Goal: Use online tool/utility

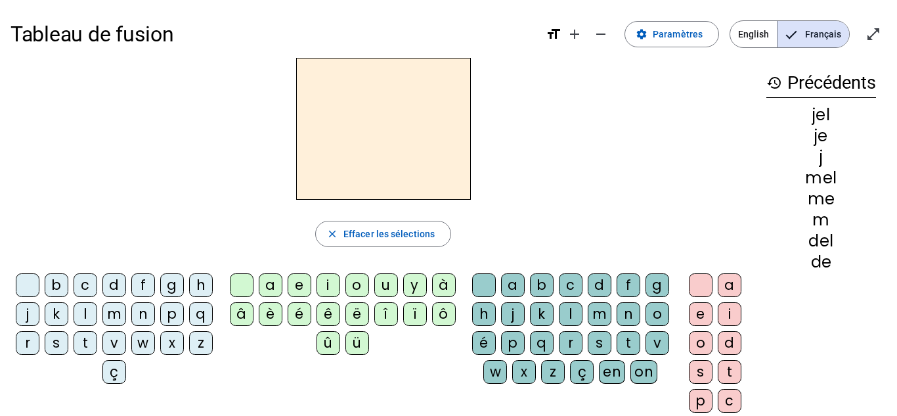
scroll to position [68, 0]
click at [97, 314] on div "l" at bounding box center [86, 314] width 24 height 24
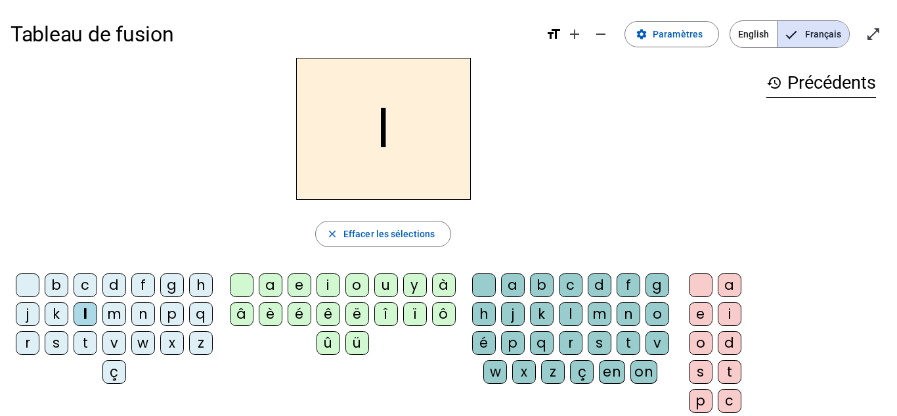
click at [267, 286] on div "a" at bounding box center [271, 285] width 24 height 24
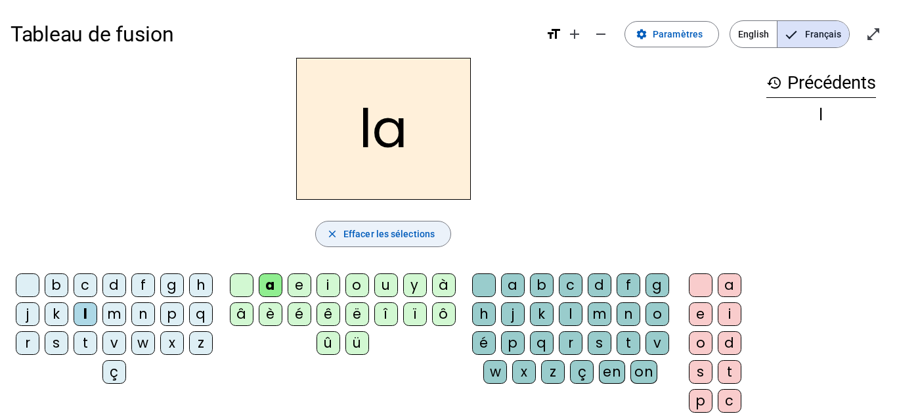
click at [426, 227] on span "Effacer les sélections" at bounding box center [389, 234] width 91 height 16
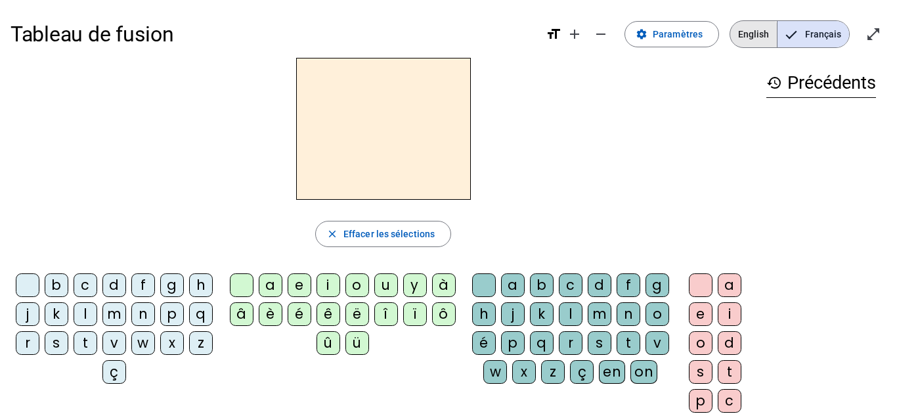
click at [752, 35] on span "English" at bounding box center [753, 34] width 47 height 26
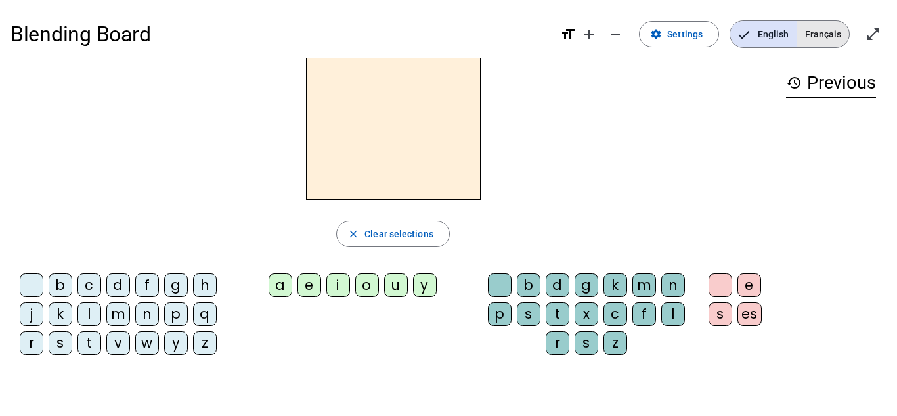
click at [826, 26] on span "Français" at bounding box center [823, 34] width 52 height 26
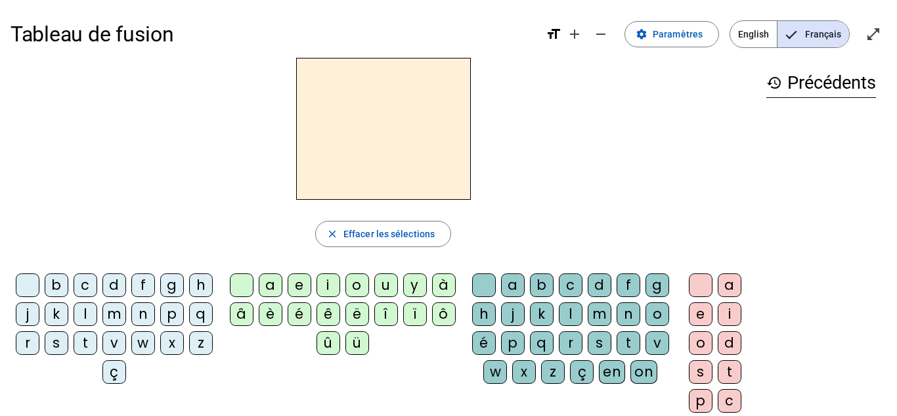
click at [183, 285] on div "g" at bounding box center [172, 285] width 24 height 24
click at [264, 285] on div "a" at bounding box center [271, 285] width 24 height 24
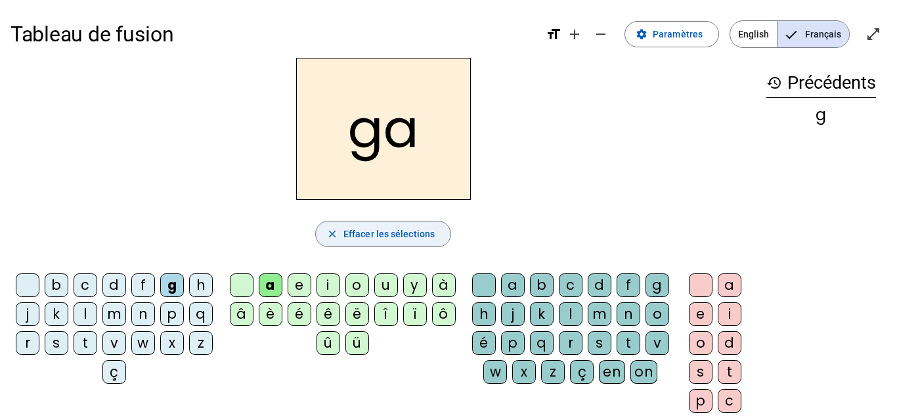
click at [351, 230] on span "Effacer les sélections" at bounding box center [389, 234] width 91 height 16
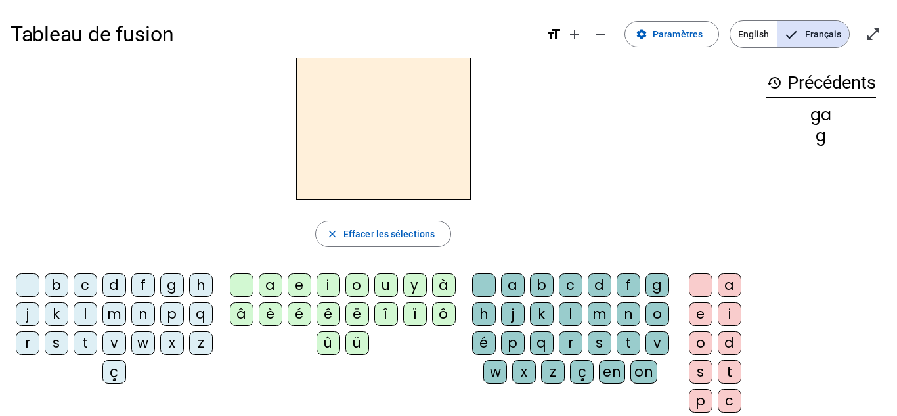
click at [125, 282] on div "d" at bounding box center [114, 285] width 24 height 24
click at [386, 286] on div "u" at bounding box center [386, 285] width 24 height 24
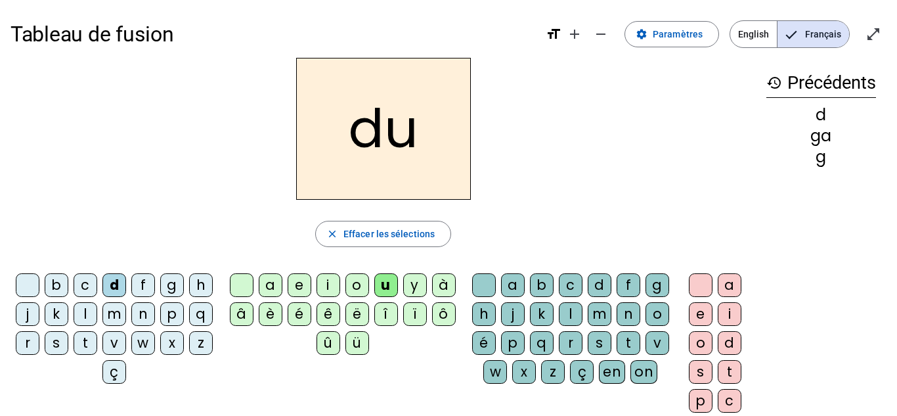
click at [554, 283] on div "b" at bounding box center [542, 285] width 24 height 24
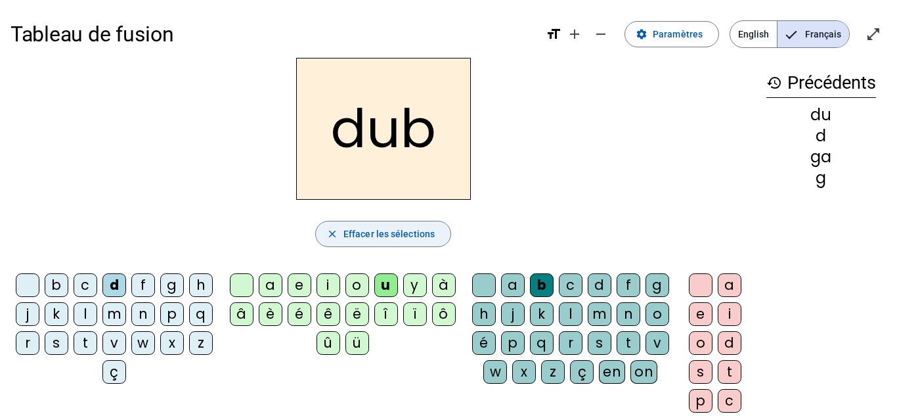
click at [402, 231] on span "Effacer les sélections" at bounding box center [389, 234] width 91 height 16
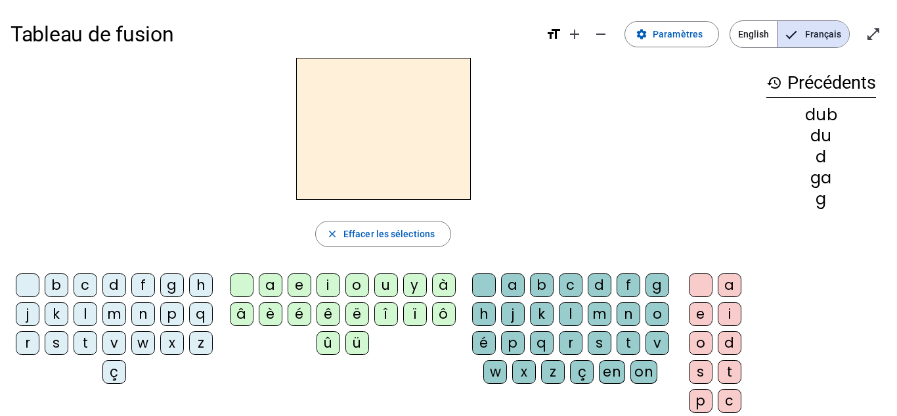
click at [749, 34] on span "English" at bounding box center [753, 34] width 47 height 26
